Goal: Use online tool/utility

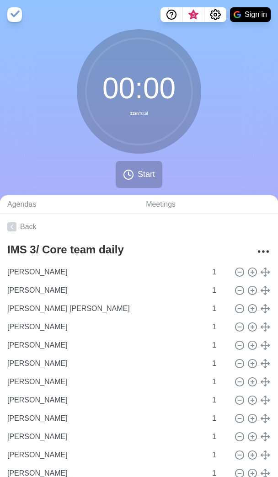
click at [213, 60] on div "00 : 00 32m Total Start" at bounding box center [139, 112] width 278 height 166
click at [132, 173] on icon at bounding box center [128, 174] width 11 height 11
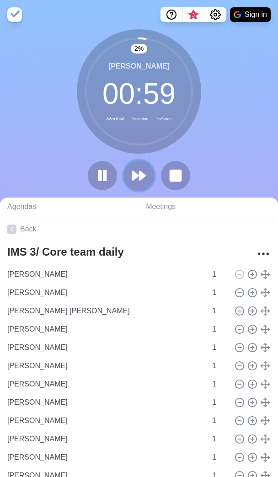
click at [143, 178] on polygon at bounding box center [143, 175] width 6 height 9
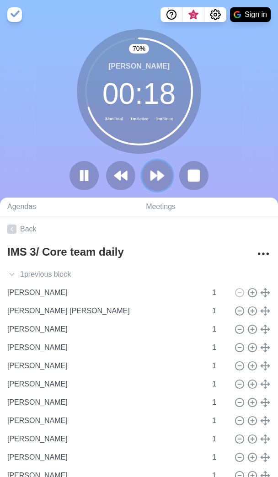
click at [157, 178] on icon at bounding box center [158, 176] width 16 height 16
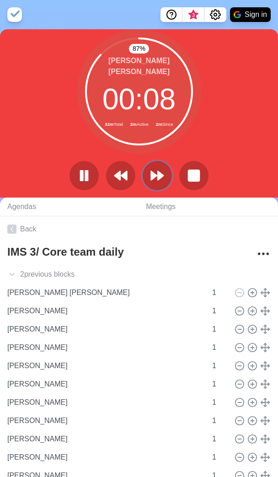
drag, startPoint x: 153, startPoint y: 172, endPoint x: 211, endPoint y: 184, distance: 59.3
click at [153, 172] on polygon at bounding box center [153, 176] width 5 height 9
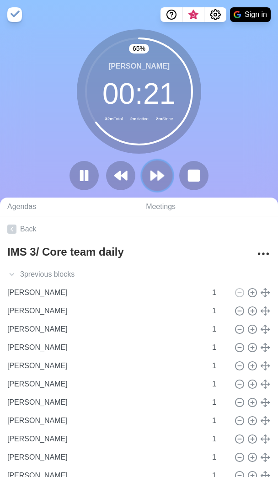
click at [151, 173] on polygon at bounding box center [154, 175] width 6 height 9
click at [155, 173] on icon at bounding box center [158, 176] width 16 height 16
click at [159, 174] on polygon at bounding box center [161, 175] width 6 height 9
click at [156, 178] on icon at bounding box center [158, 176] width 16 height 16
click at [163, 181] on icon at bounding box center [158, 176] width 16 height 16
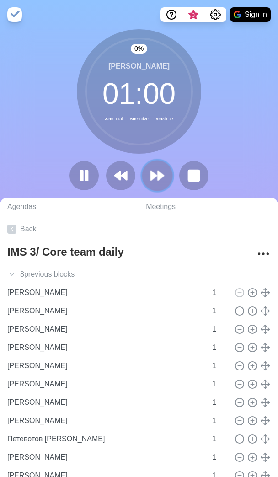
click at [160, 181] on icon at bounding box center [158, 176] width 16 height 16
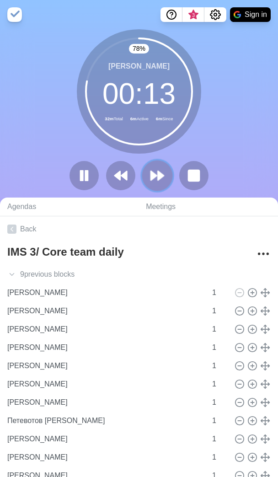
click at [159, 173] on polygon at bounding box center [161, 175] width 6 height 9
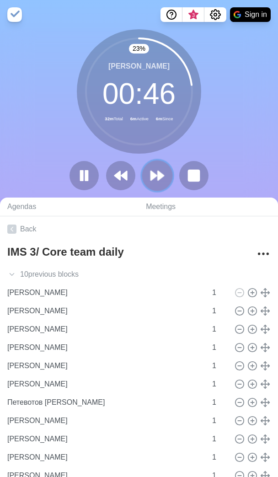
click at [162, 170] on icon at bounding box center [158, 176] width 16 height 16
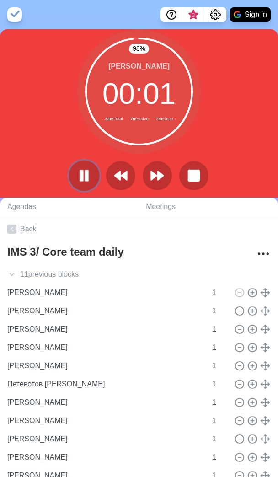
click at [82, 173] on rect at bounding box center [82, 176] width 3 height 10
click at [87, 169] on icon at bounding box center [84, 176] width 16 height 16
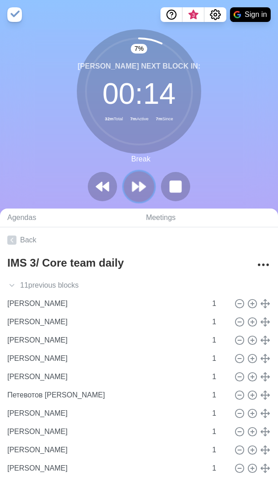
click at [142, 189] on polygon at bounding box center [143, 186] width 6 height 9
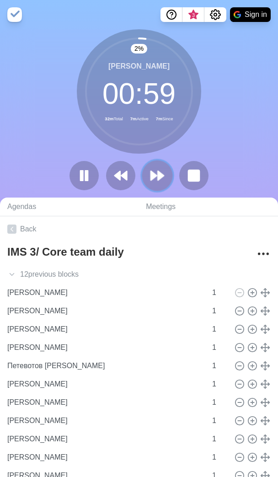
click at [156, 168] on icon at bounding box center [158, 176] width 16 height 16
click at [156, 169] on icon at bounding box center [158, 176] width 16 height 16
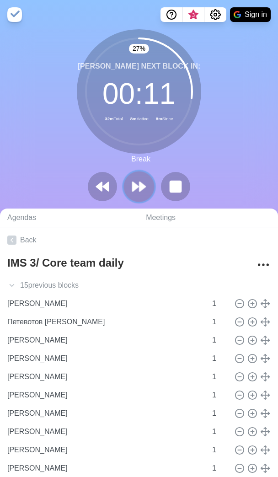
click at [141, 183] on polygon at bounding box center [143, 186] width 6 height 9
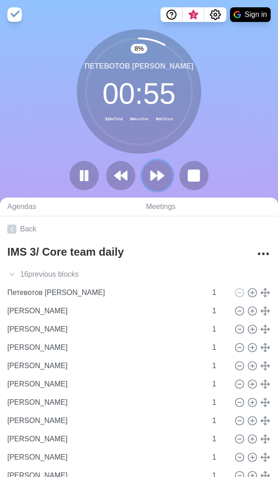
click at [153, 172] on icon at bounding box center [158, 176] width 16 height 16
click at [156, 175] on polygon at bounding box center [154, 175] width 6 height 9
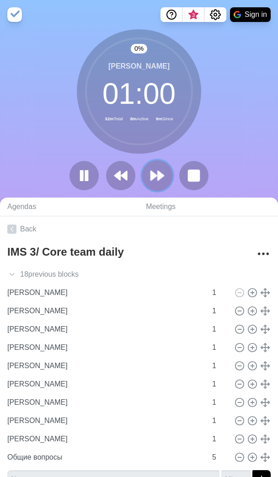
click at [156, 175] on polygon at bounding box center [154, 175] width 6 height 9
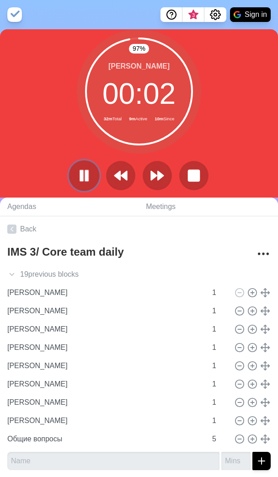
click at [88, 175] on rect at bounding box center [87, 176] width 3 height 10
click at [220, 15] on icon "Settings" at bounding box center [215, 14] width 11 height 11
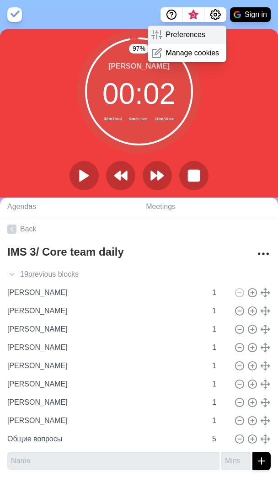
click at [199, 39] on p "Preferences" at bounding box center [185, 34] width 39 height 11
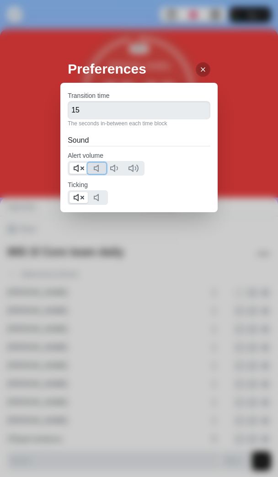
click at [91, 167] on button at bounding box center [97, 168] width 18 height 11
click at [74, 170] on polygon at bounding box center [76, 168] width 4 height 6
drag, startPoint x: 96, startPoint y: 196, endPoint x: 85, endPoint y: 199, distance: 11.8
click at [94, 198] on icon at bounding box center [98, 197] width 11 height 11
click at [81, 198] on line at bounding box center [82, 197] width 3 height 3
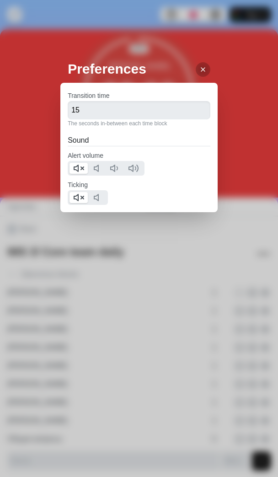
click at [154, 52] on div "Preferences Transition time 15 The seconds in-between each time block Sound Ale…" at bounding box center [139, 238] width 278 height 477
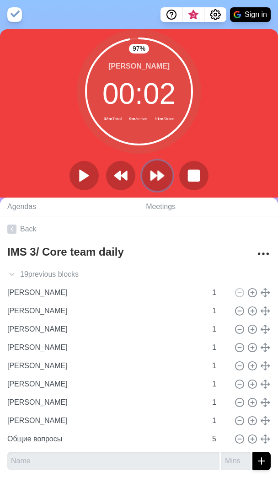
click at [155, 180] on icon at bounding box center [158, 176] width 16 height 16
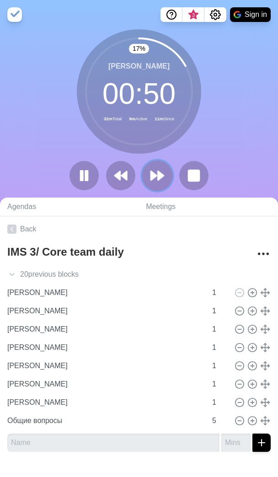
click at [154, 177] on polygon at bounding box center [154, 175] width 6 height 9
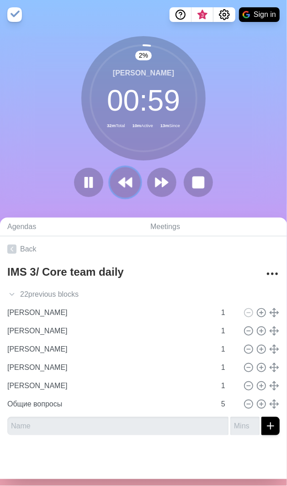
click at [124, 185] on icon at bounding box center [126, 183] width 16 height 16
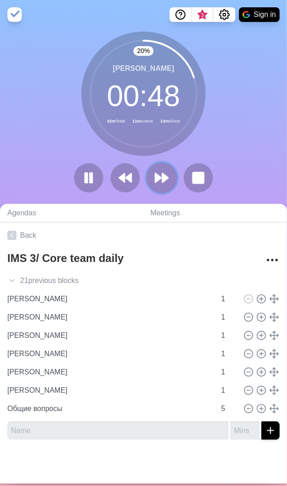
click at [155, 174] on icon at bounding box center [162, 178] width 16 height 16
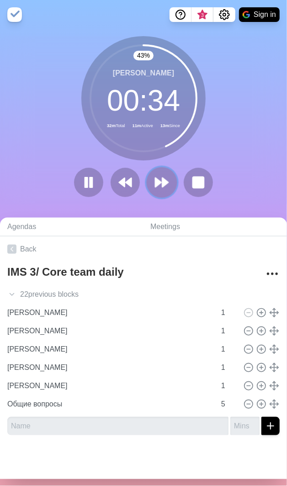
click at [155, 186] on icon at bounding box center [162, 183] width 16 height 16
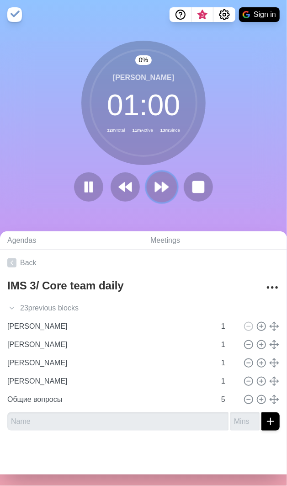
click at [156, 186] on polygon at bounding box center [159, 187] width 6 height 9
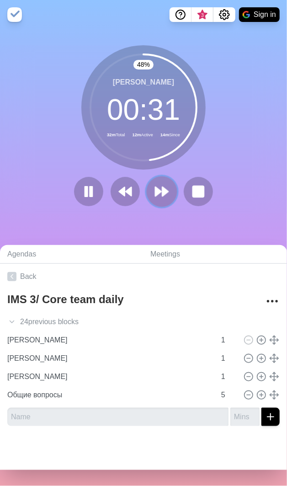
click at [157, 191] on icon at bounding box center [162, 192] width 16 height 16
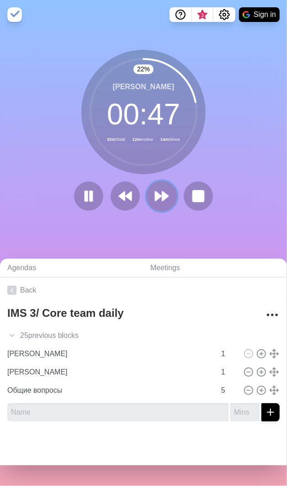
click at [158, 201] on icon at bounding box center [162, 197] width 16 height 16
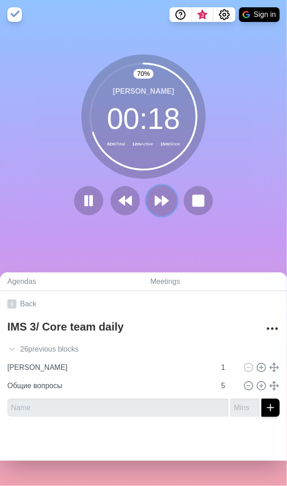
click at [156, 205] on polygon at bounding box center [159, 200] width 6 height 9
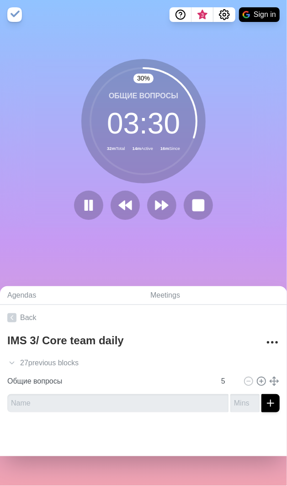
click at [272, 216] on div "30 % Общие вопросы 03 : 30 32m Total 14m Active 16m Since" at bounding box center [143, 143] width 287 height 168
click at [199, 210] on rect at bounding box center [198, 205] width 11 height 11
